Goal: Task Accomplishment & Management: Manage account settings

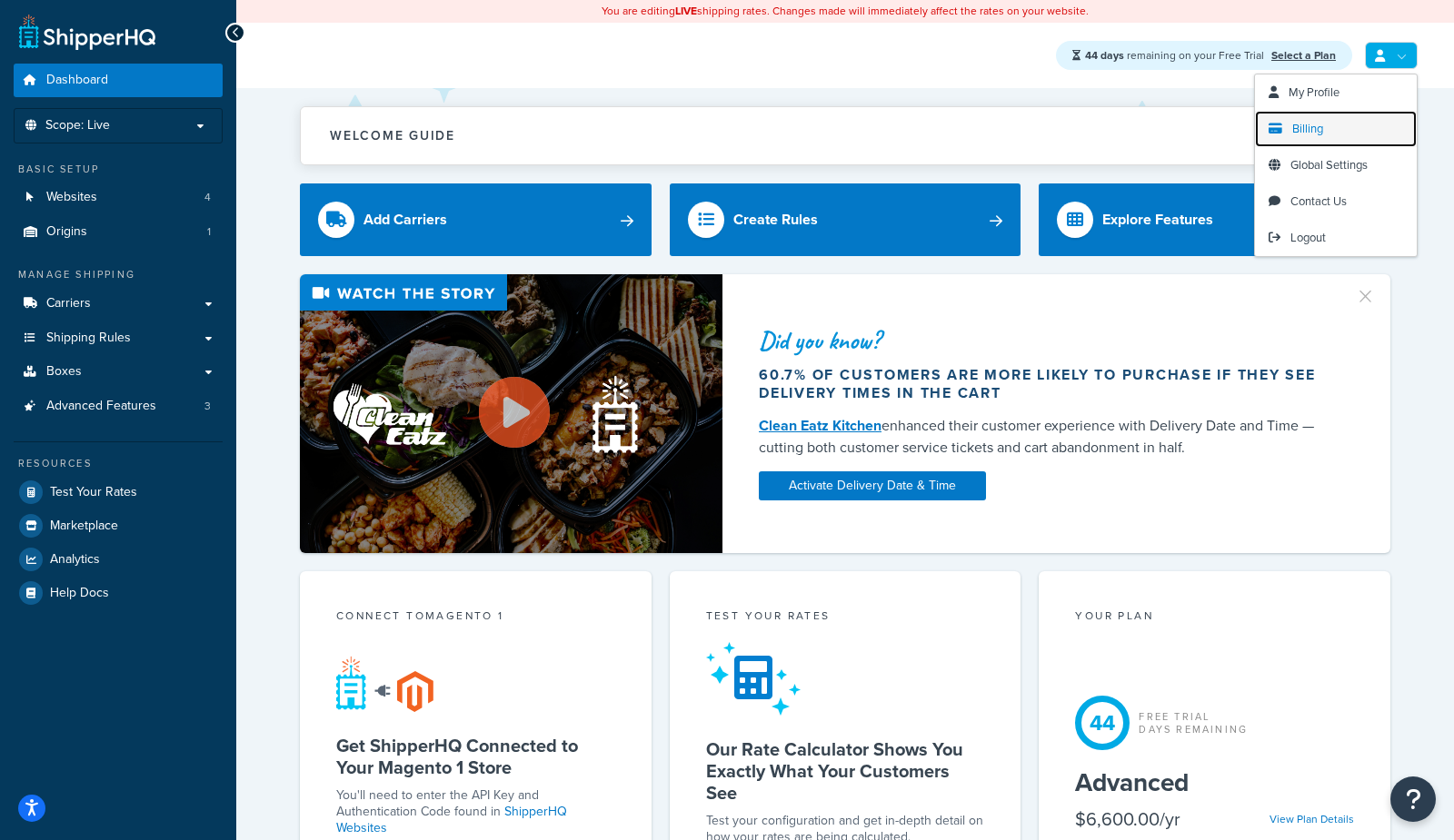
click at [1318, 126] on span "Billing" at bounding box center [1308, 129] width 31 height 17
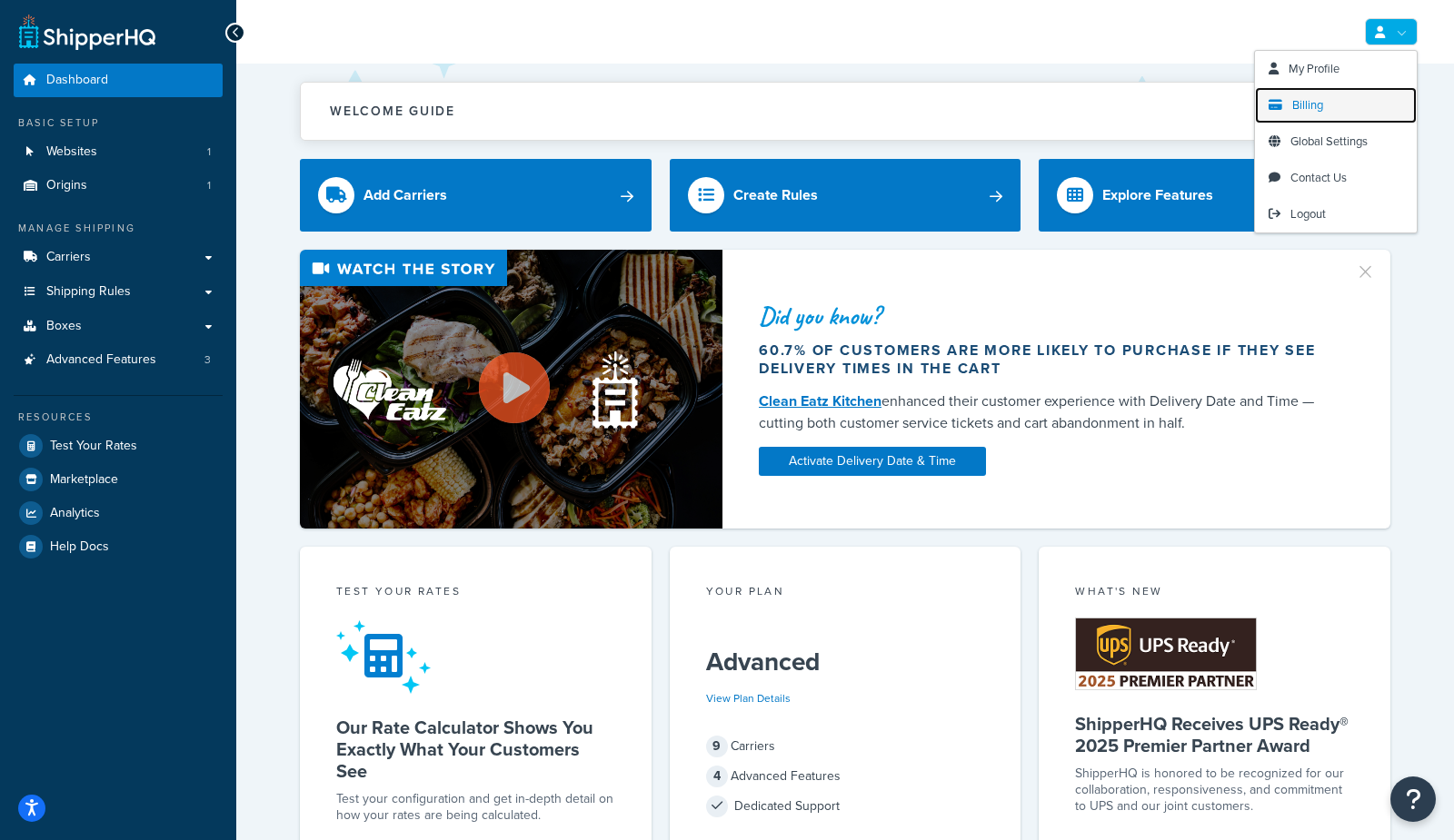
click at [1312, 101] on span "Billing" at bounding box center [1308, 105] width 31 height 17
